Goal: Task Accomplishment & Management: Use online tool/utility

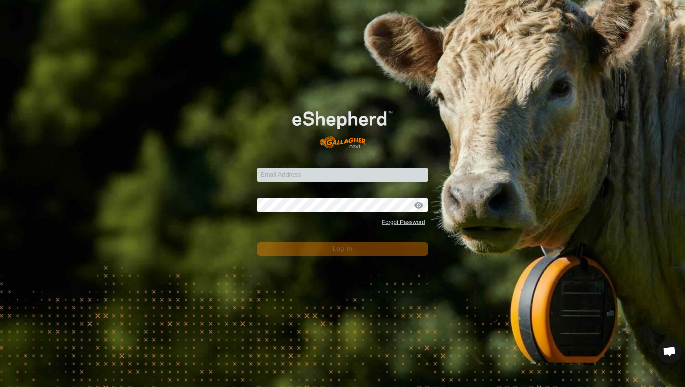
scroll to position [428, 0]
click at [359, 173] on input "Email Address" at bounding box center [342, 175] width 171 height 14
type input "[EMAIL_ADDRESS][DOMAIN_NAME]"
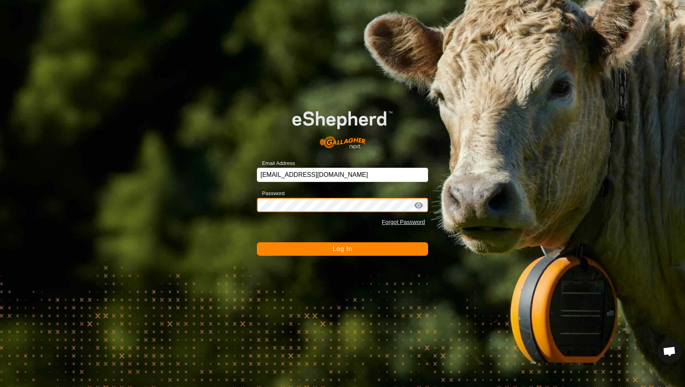
click at [342, 249] on button "Log In" at bounding box center [342, 248] width 171 height 13
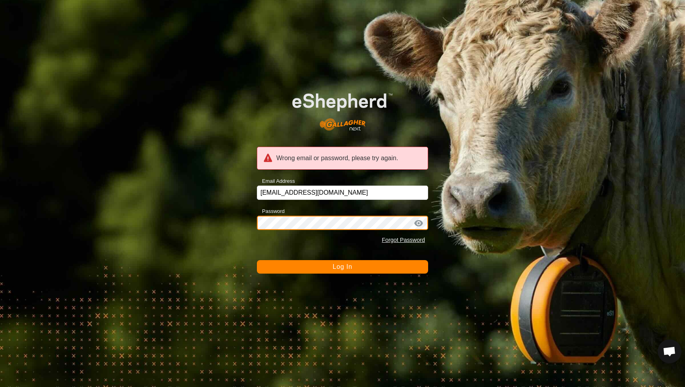
click at [342, 267] on button "Log In" at bounding box center [342, 266] width 171 height 13
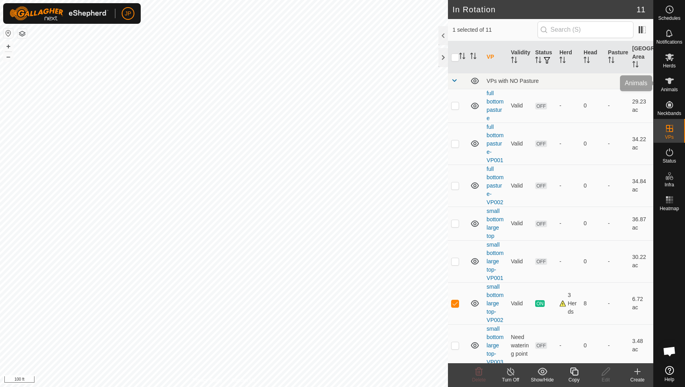
click at [668, 83] on icon at bounding box center [669, 81] width 9 height 6
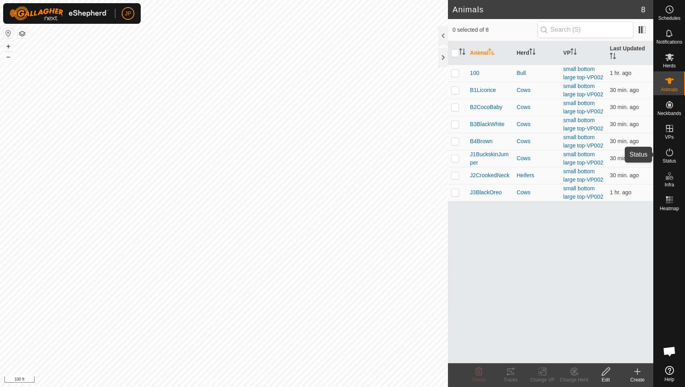
click at [667, 152] on icon at bounding box center [670, 152] width 10 height 10
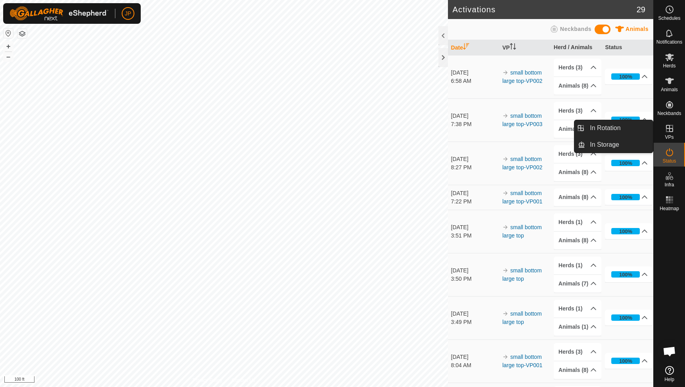
click at [669, 131] on icon at bounding box center [669, 128] width 7 height 7
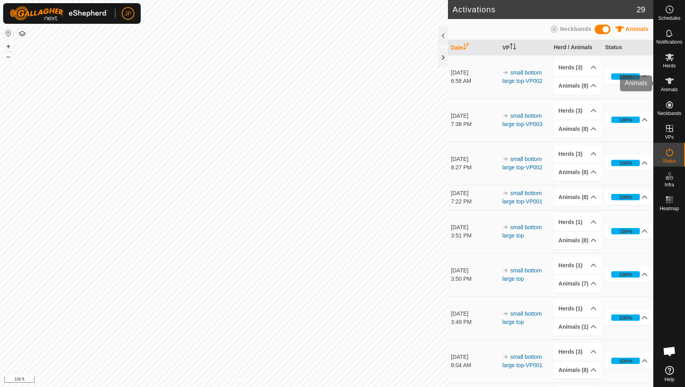
click at [672, 84] on icon at bounding box center [670, 81] width 10 height 10
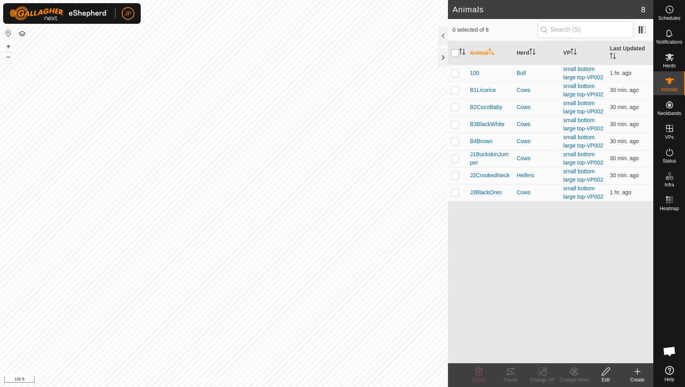
click at [454, 53] on input "checkbox" at bounding box center [455, 53] width 8 height 8
checkbox input "true"
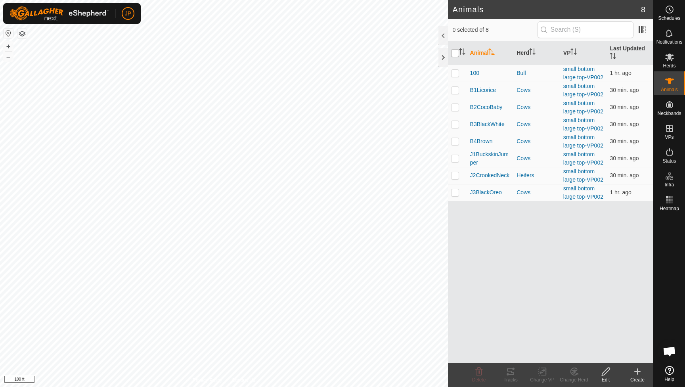
checkbox input "true"
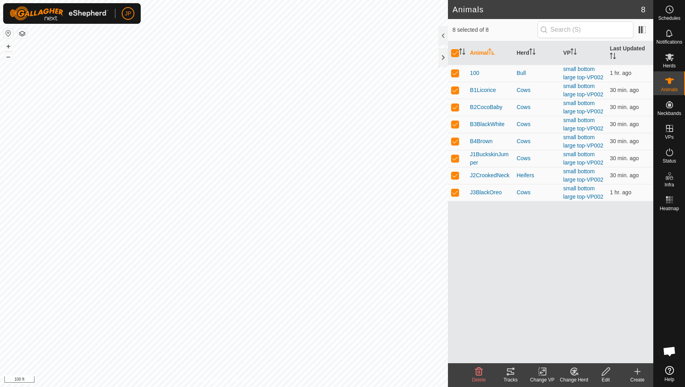
click at [503, 371] on tracks-svg-icon at bounding box center [511, 372] width 32 height 10
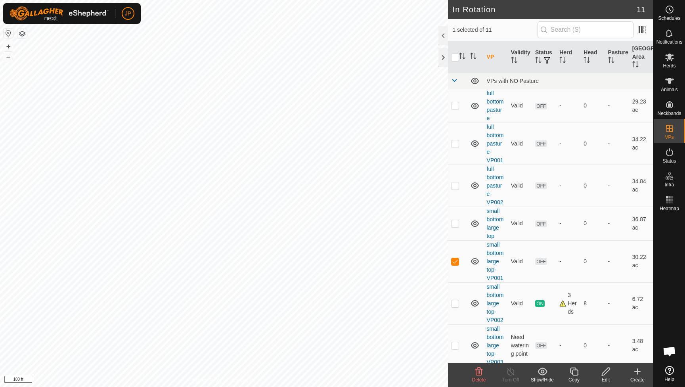
checkbox input "true"
checkbox input "false"
checkbox input "true"
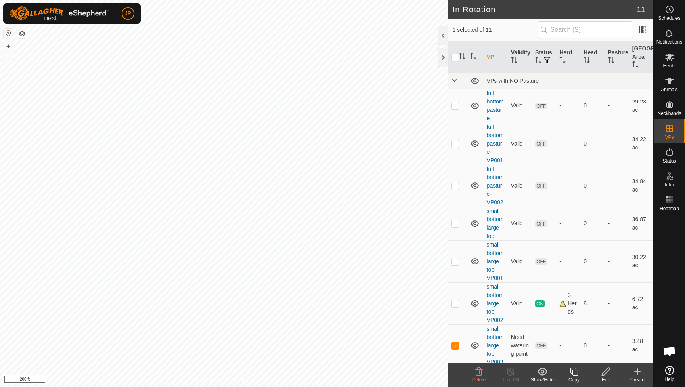
checkbox input "false"
click at [671, 93] on div "Animals" at bounding box center [669, 83] width 31 height 24
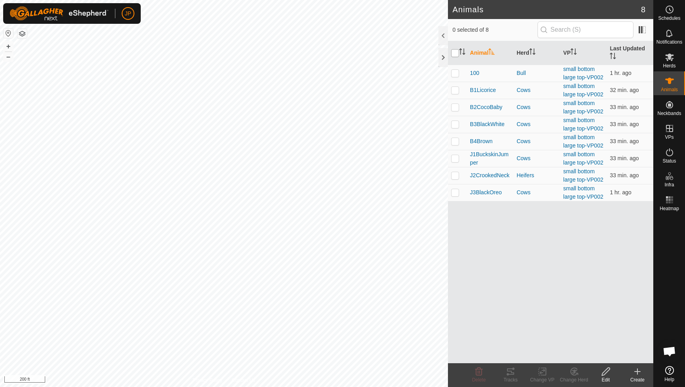
click at [454, 52] on input "checkbox" at bounding box center [455, 53] width 8 height 8
checkbox input "true"
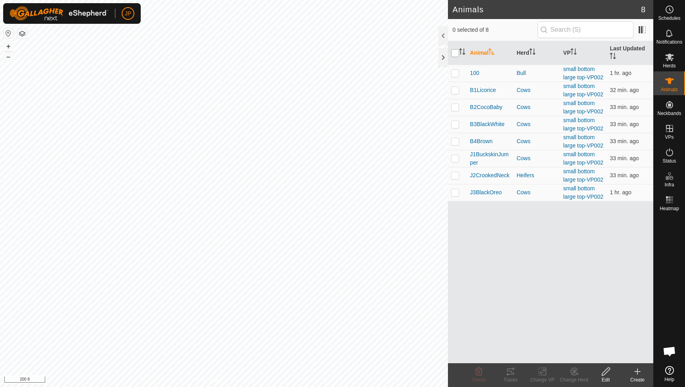
checkbox input "true"
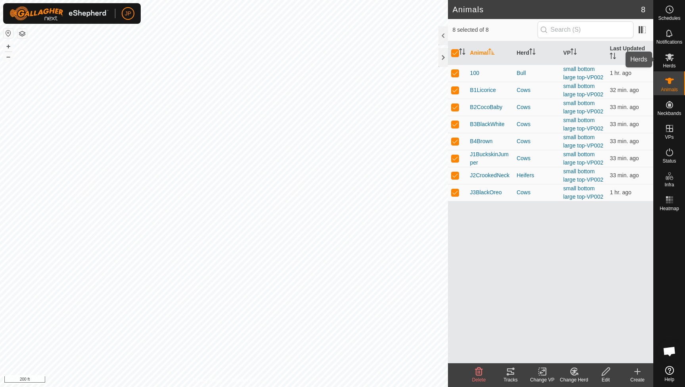
click at [672, 64] on span "Herds" at bounding box center [669, 65] width 13 height 5
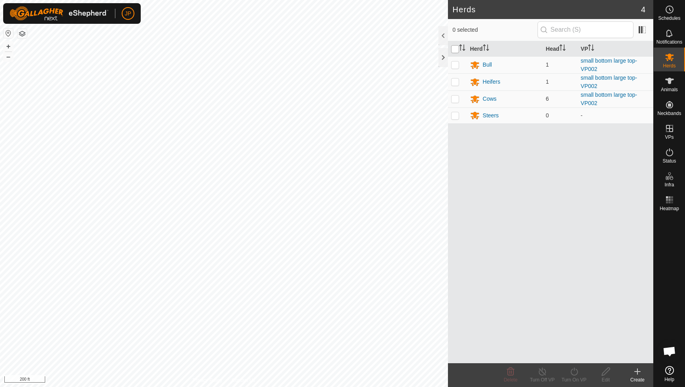
click at [455, 46] on input "checkbox" at bounding box center [455, 49] width 8 height 8
checkbox input "true"
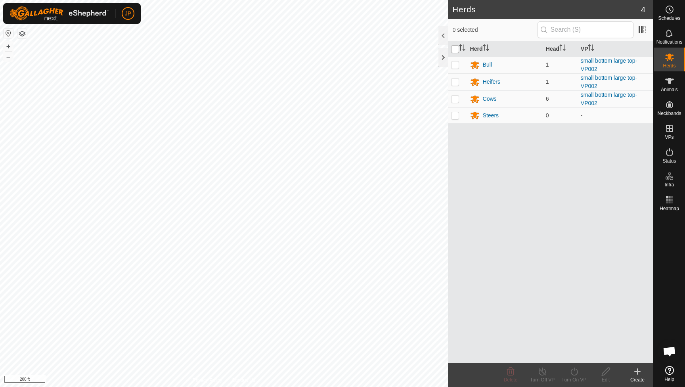
checkbox input "true"
click at [574, 375] on icon at bounding box center [574, 372] width 10 height 10
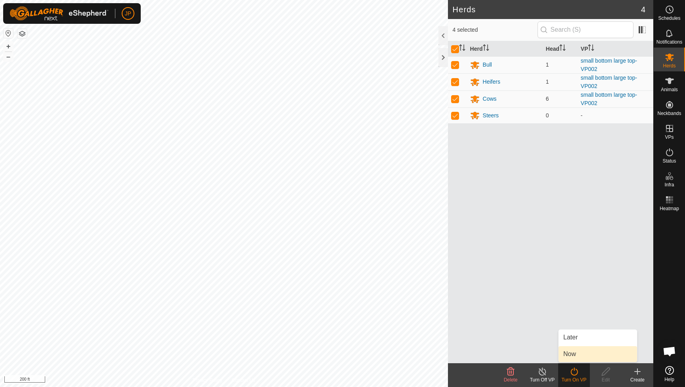
click at [565, 351] on link "Now" at bounding box center [597, 354] width 78 height 16
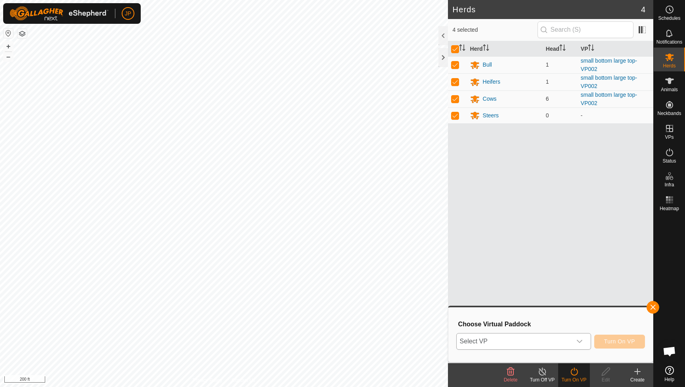
click at [575, 337] on div "dropdown trigger" at bounding box center [579, 341] width 16 height 16
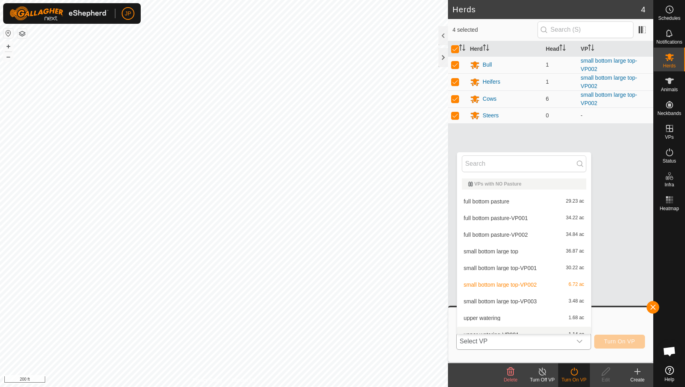
scroll to position [9, 0]
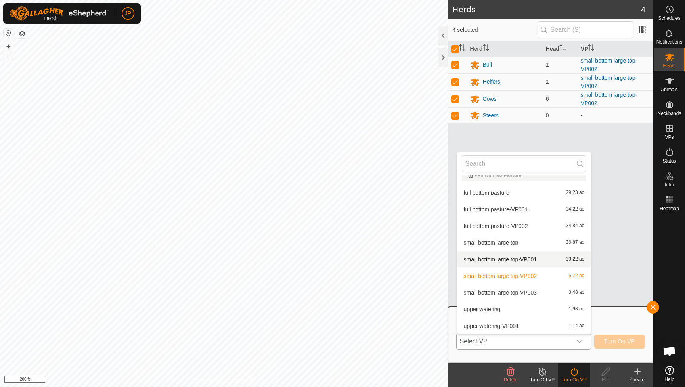
click at [533, 258] on span "small bottom large top-VP001" at bounding box center [500, 259] width 73 height 6
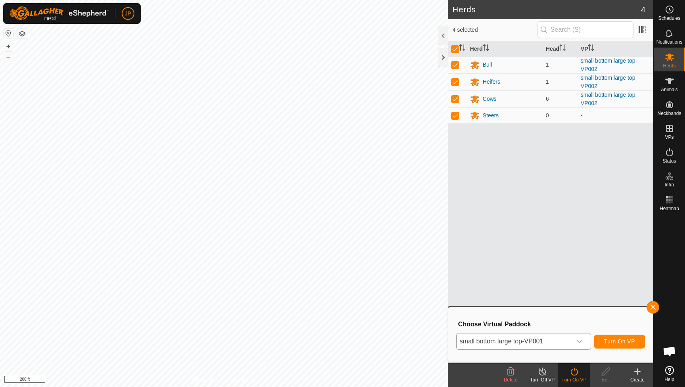
click at [611, 341] on span "Turn On VP" at bounding box center [619, 341] width 31 height 6
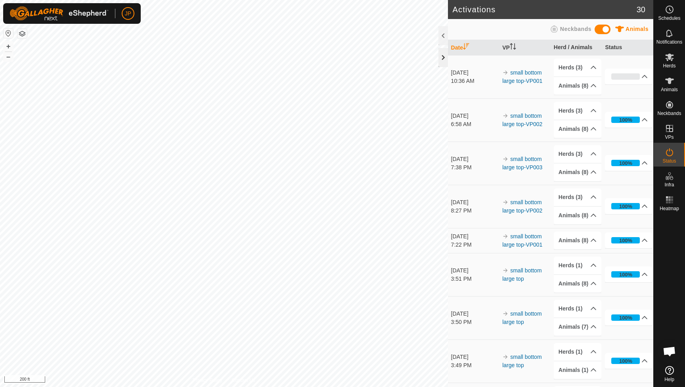
click at [443, 54] on div at bounding box center [443, 57] width 10 height 19
